Goal: Share content

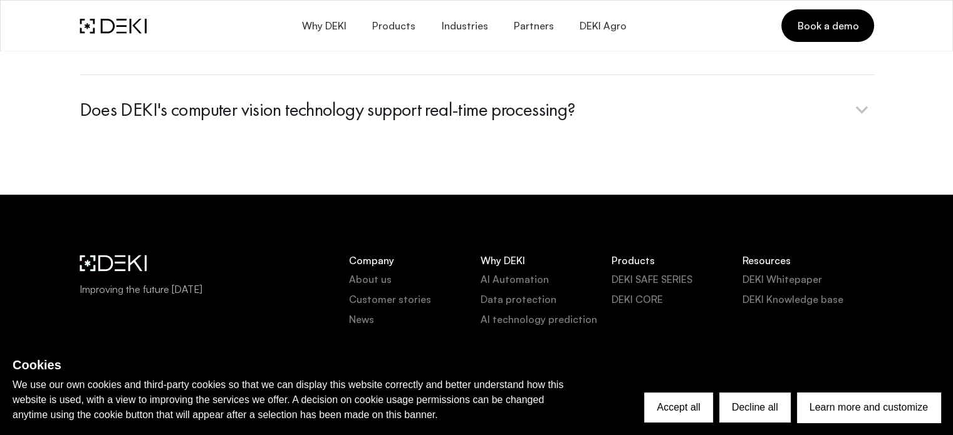
scroll to position [5180, 0]
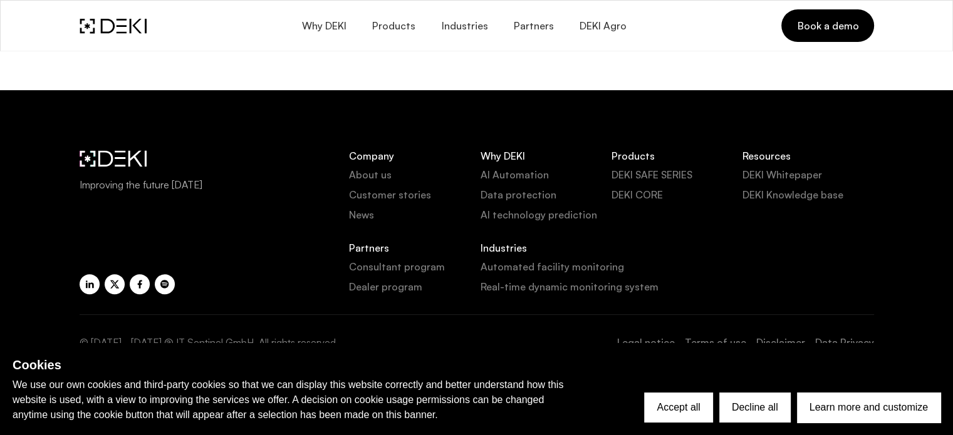
click at [91, 285] on icon "Share with LinkedIn" at bounding box center [90, 284] width 10 height 15
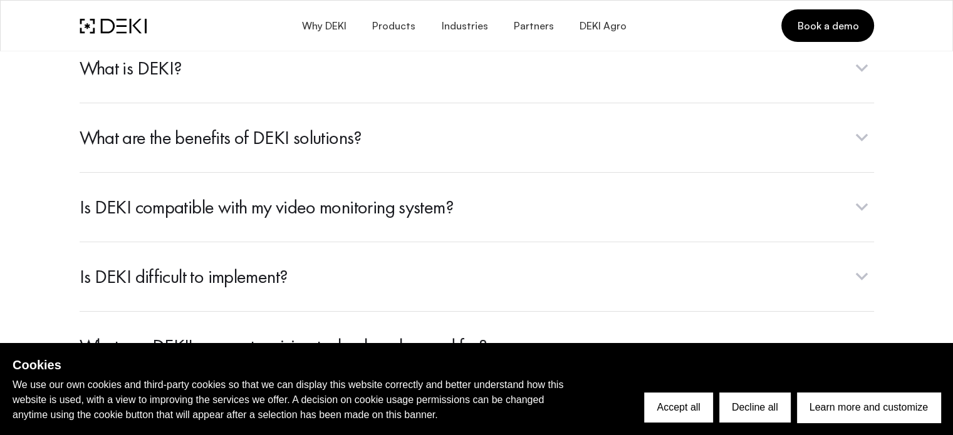
scroll to position [5180, 0]
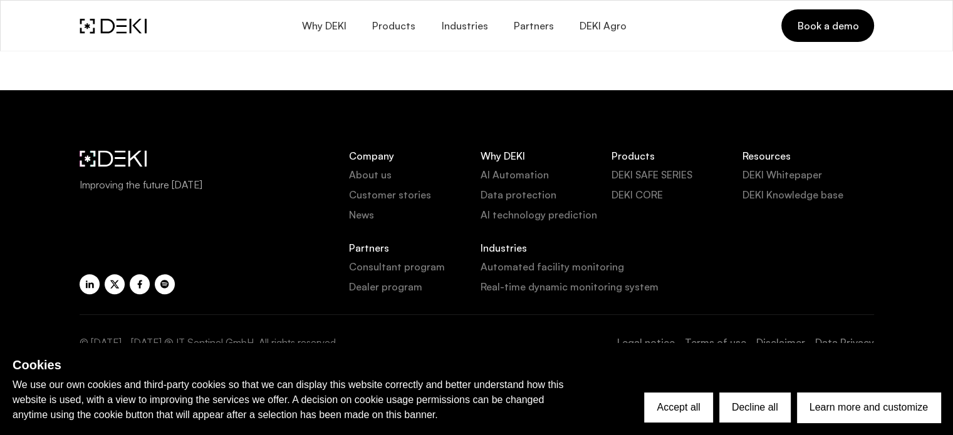
click at [83, 285] on link "Share with LinkedIn" at bounding box center [90, 284] width 20 height 20
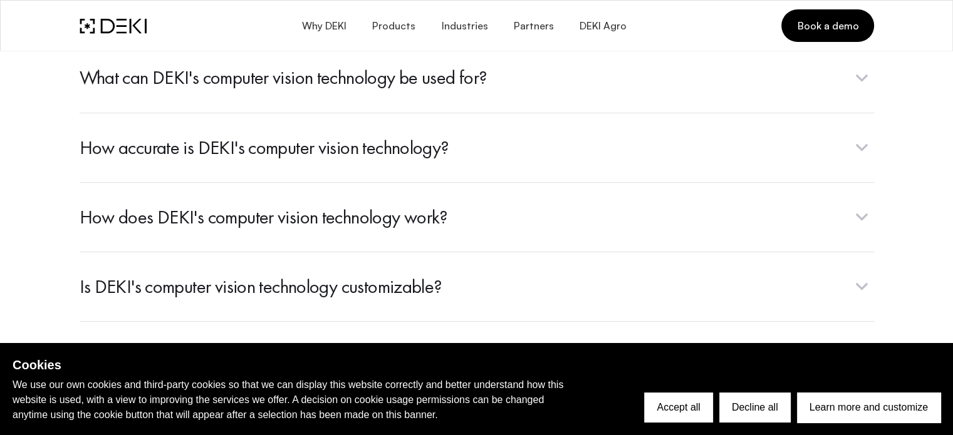
scroll to position [5180, 0]
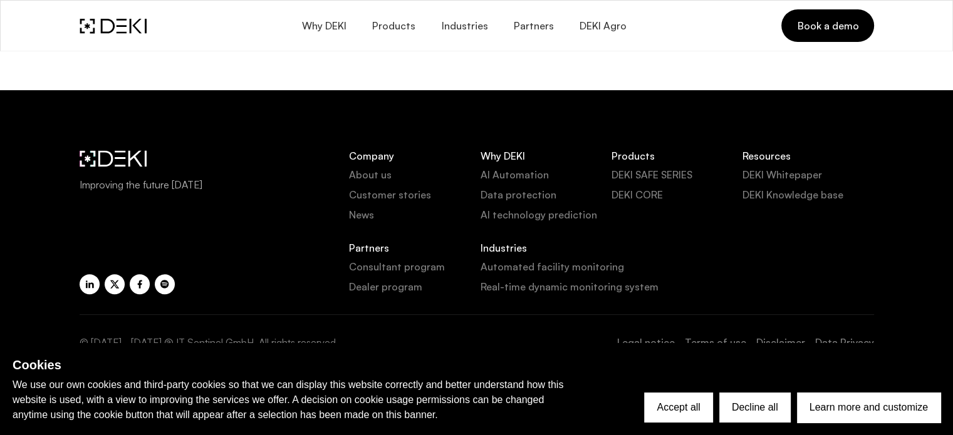
click at [85, 277] on icon "Share with LinkedIn" at bounding box center [90, 284] width 10 height 15
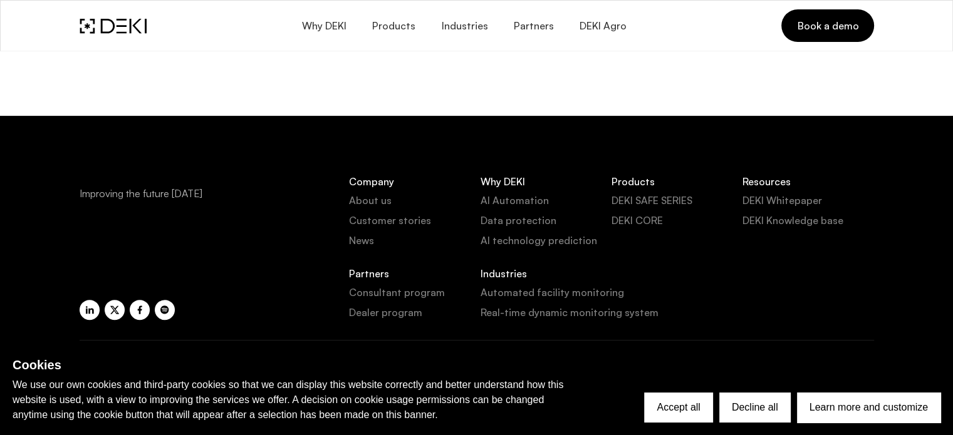
scroll to position [5180, 0]
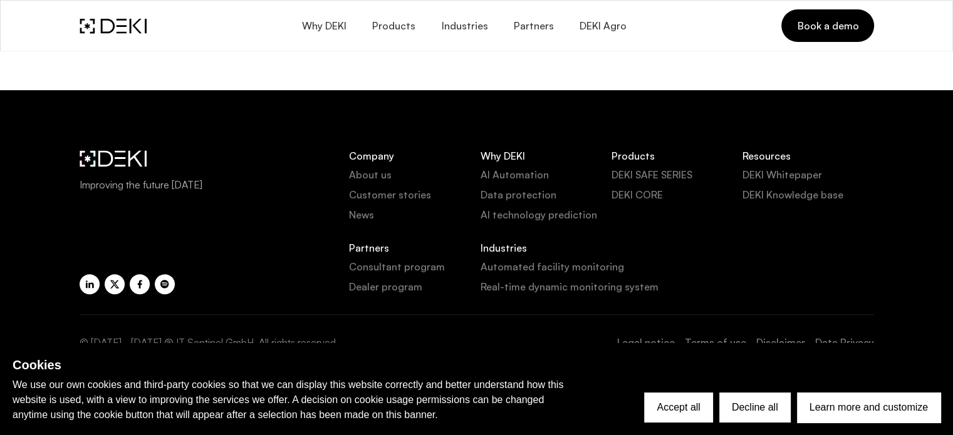
click at [85, 282] on icon "Share with LinkedIn" at bounding box center [90, 284] width 10 height 15
